Goal: Find contact information: Find contact information

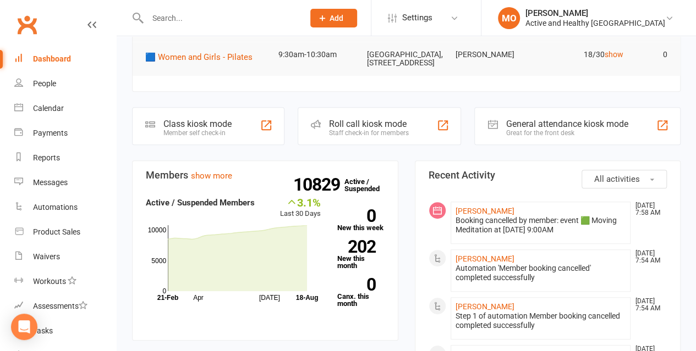
scroll to position [110, 0]
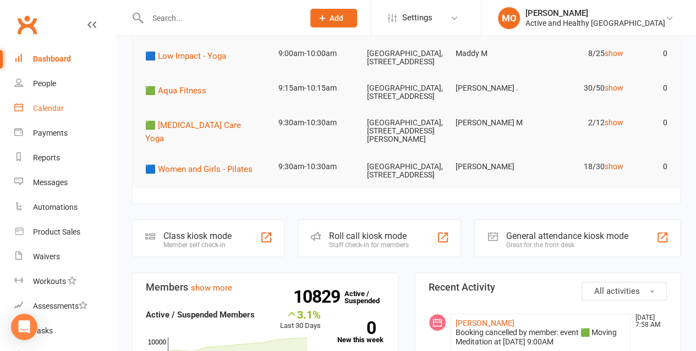
click at [61, 107] on div "Calendar" at bounding box center [48, 108] width 31 height 9
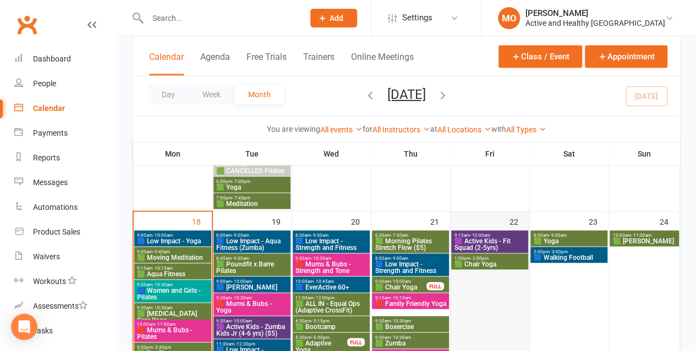
scroll to position [1045, 0]
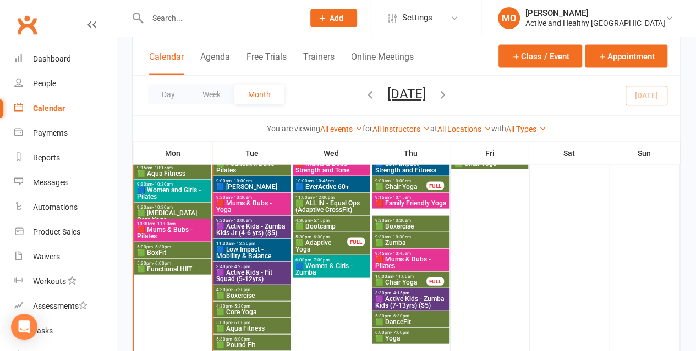
click at [353, 201] on span "🟩 ALL IN - Equal Ops (Adaptive CrossFit)" at bounding box center [331, 206] width 72 height 13
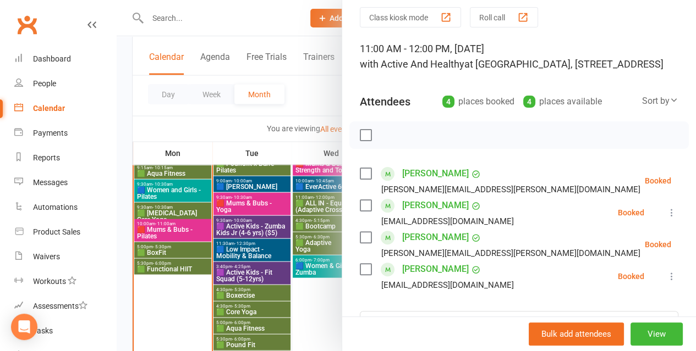
scroll to position [110, 0]
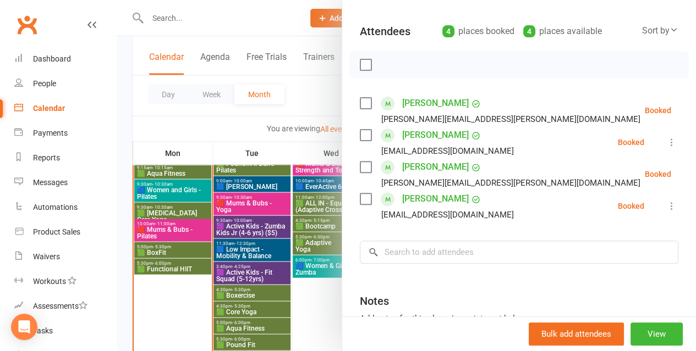
drag, startPoint x: 229, startPoint y: 116, endPoint x: 227, endPoint y: 131, distance: 15.6
click at [226, 130] on div at bounding box center [406, 175] width 579 height 351
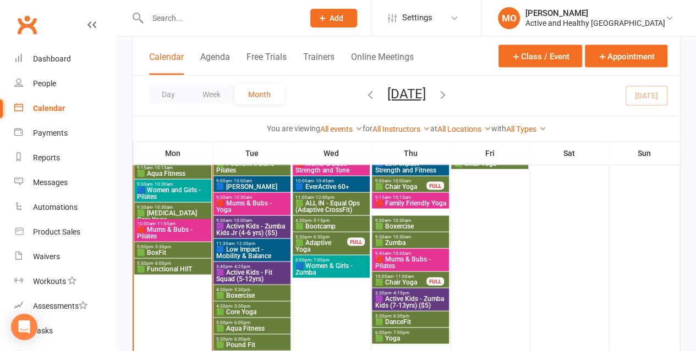
click at [352, 186] on span "🟦 EverActive 60+" at bounding box center [331, 187] width 72 height 7
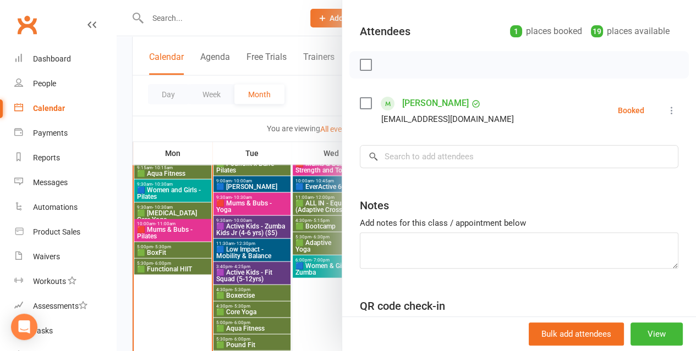
click at [206, 127] on div at bounding box center [406, 175] width 579 height 351
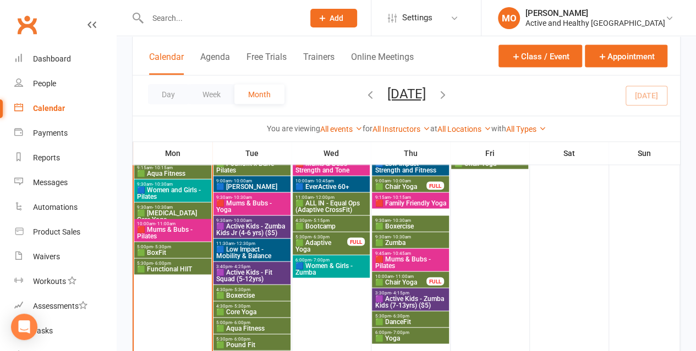
click at [203, 19] on input "text" at bounding box center [220, 17] width 152 height 15
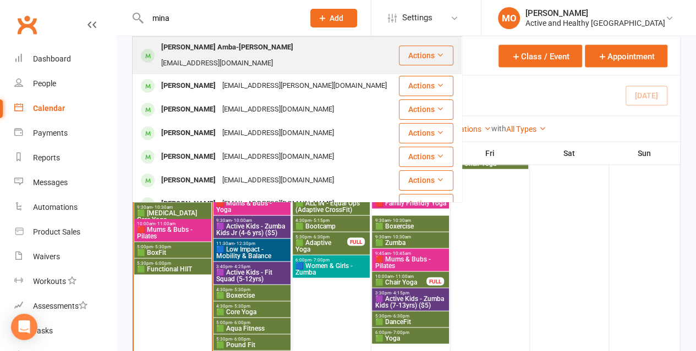
type input "mina"
click at [198, 51] on div "[PERSON_NAME] Amba-[PERSON_NAME]" at bounding box center [227, 48] width 139 height 16
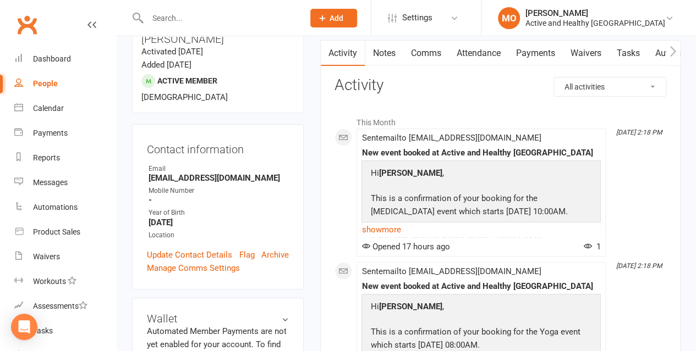
scroll to position [110, 0]
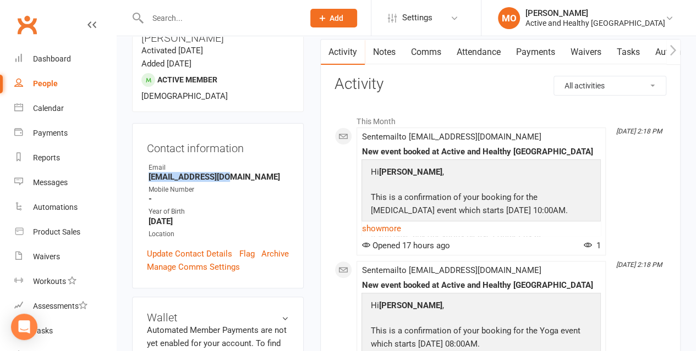
drag, startPoint x: 252, startPoint y: 130, endPoint x: 138, endPoint y: 137, distance: 114.6
click at [138, 137] on div "Contact information Owner Email [EMAIL_ADDRESS][DOMAIN_NAME] Mobile Number - Ye…" at bounding box center [218, 206] width 172 height 166
copy strong "[EMAIL_ADDRESS][DOMAIN_NAME]"
click at [50, 51] on link "Dashboard" at bounding box center [65, 59] width 102 height 25
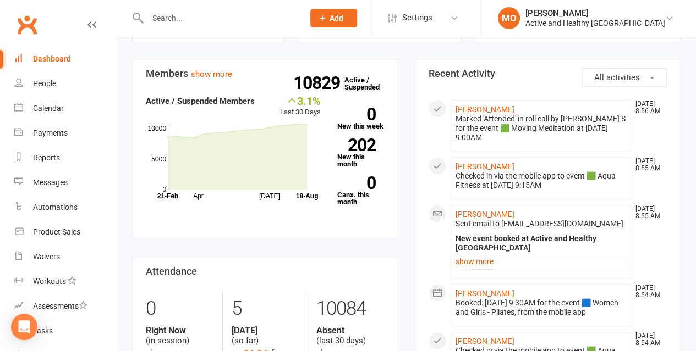
scroll to position [385, 0]
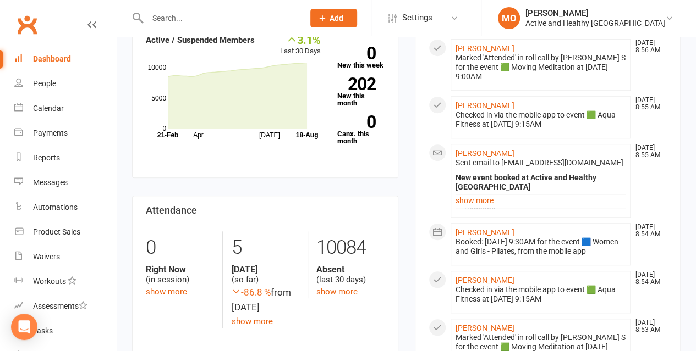
click at [234, 20] on input "text" at bounding box center [220, 17] width 152 height 15
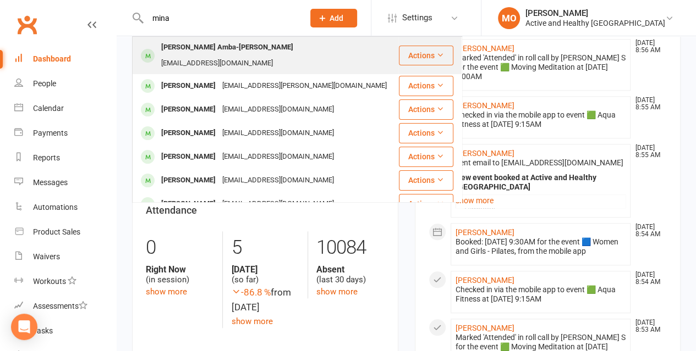
type input "mina"
click at [229, 56] on div "[EMAIL_ADDRESS][DOMAIN_NAME]" at bounding box center [217, 64] width 118 height 16
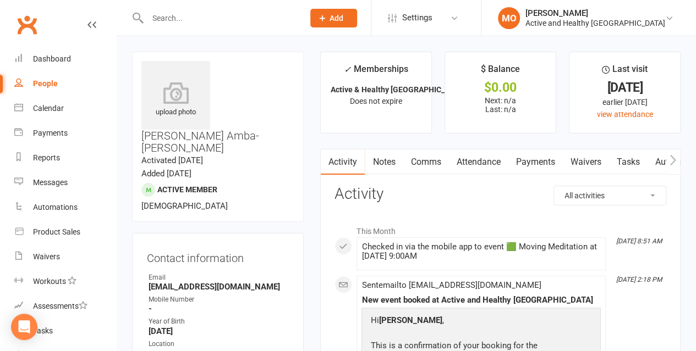
click at [487, 162] on link "Attendance" at bounding box center [477, 162] width 59 height 25
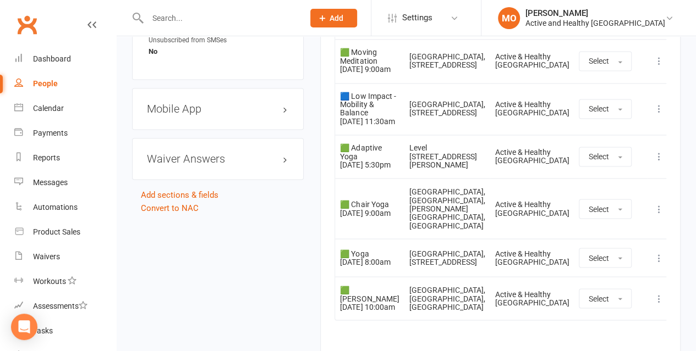
scroll to position [935, 0]
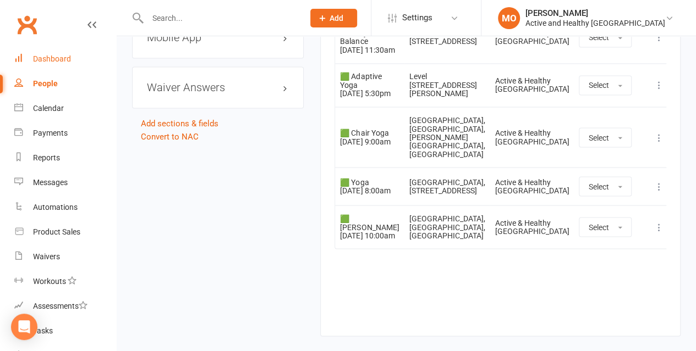
click at [42, 53] on link "Dashboard" at bounding box center [65, 59] width 102 height 25
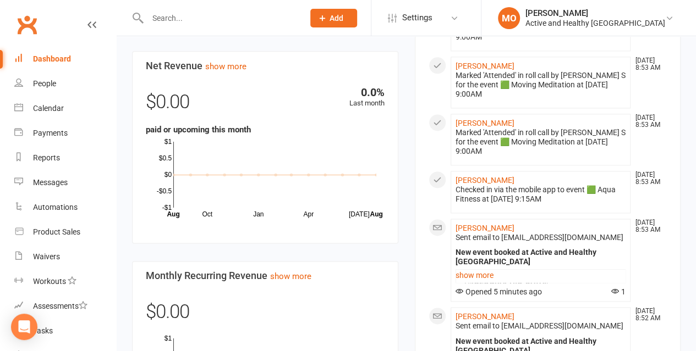
scroll to position [715, 0]
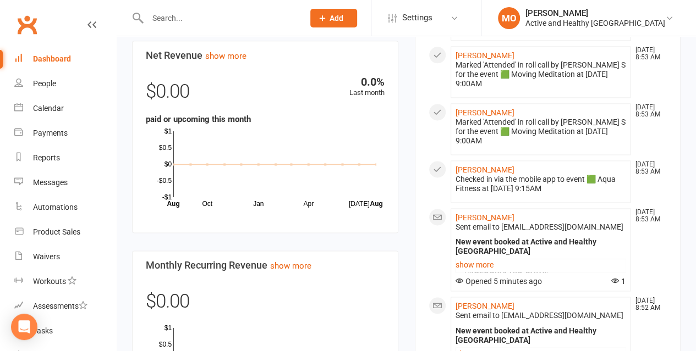
click at [50, 57] on div "Dashboard" at bounding box center [52, 58] width 38 height 9
click at [54, 106] on div "Calendar" at bounding box center [48, 108] width 31 height 9
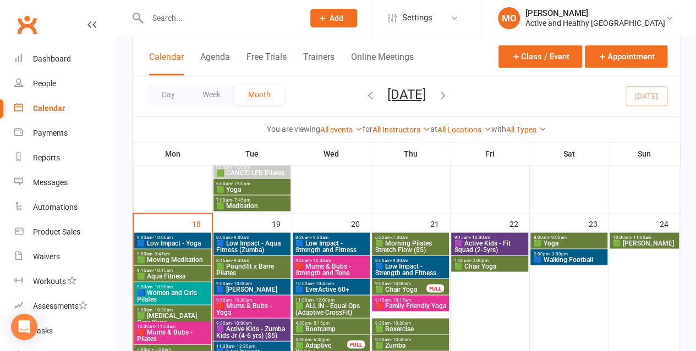
scroll to position [990, 0]
